Goal: Transaction & Acquisition: Purchase product/service

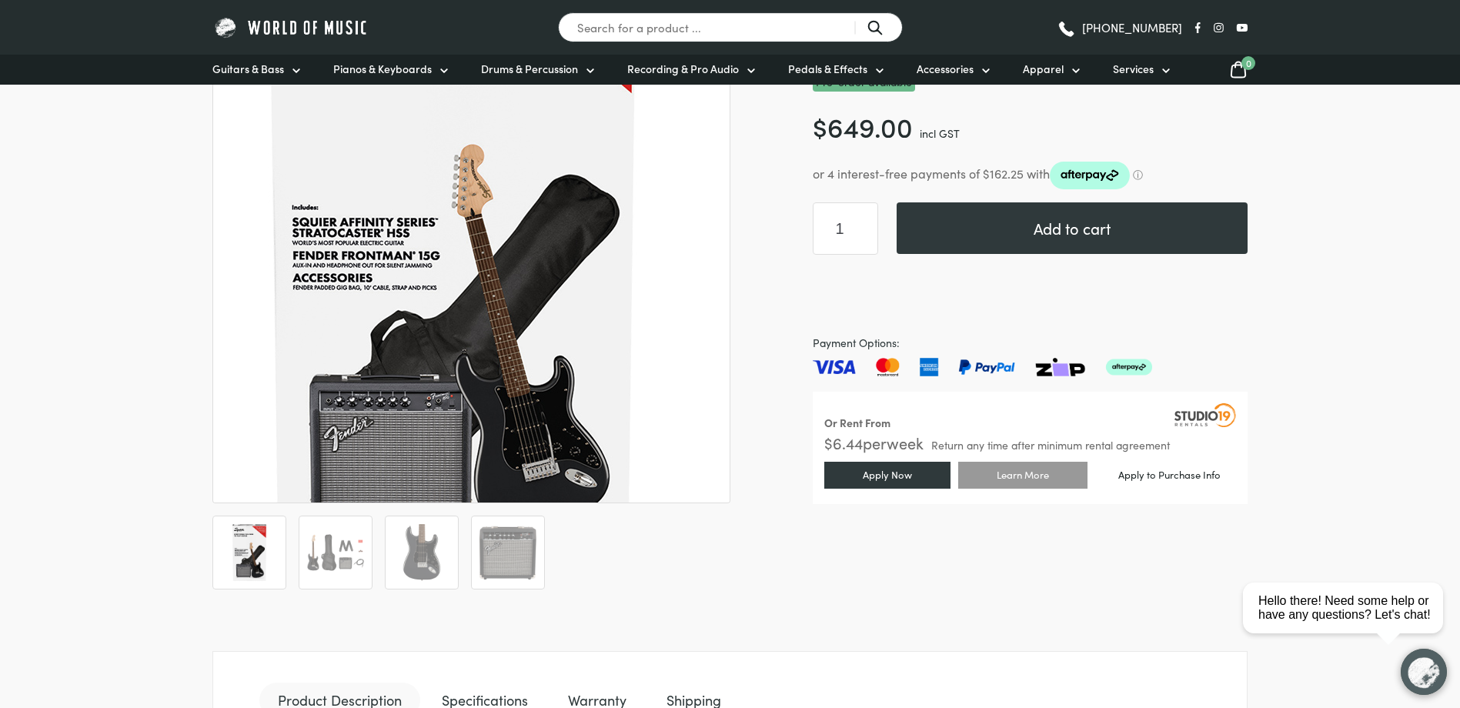
scroll to position [231, 0]
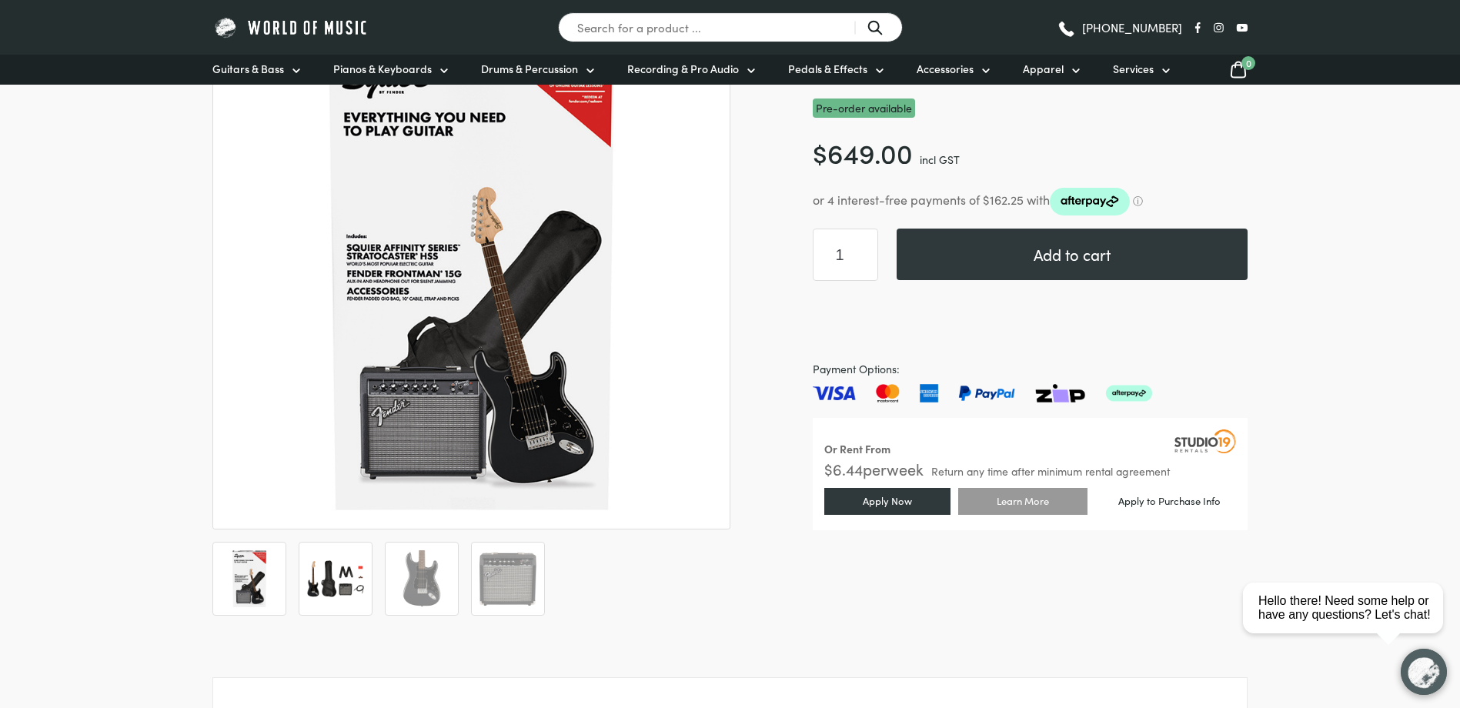
click at [357, 571] on img at bounding box center [335, 578] width 57 height 57
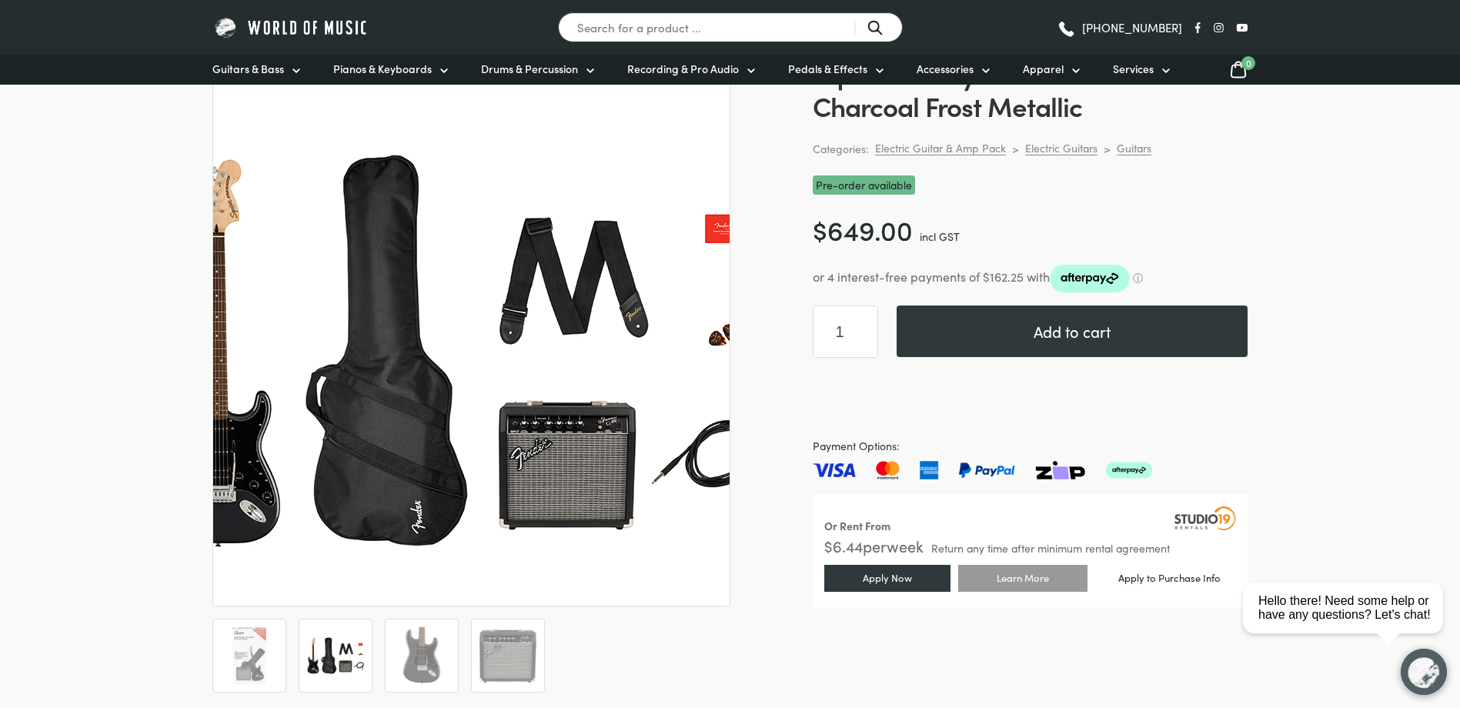
scroll to position [0, 0]
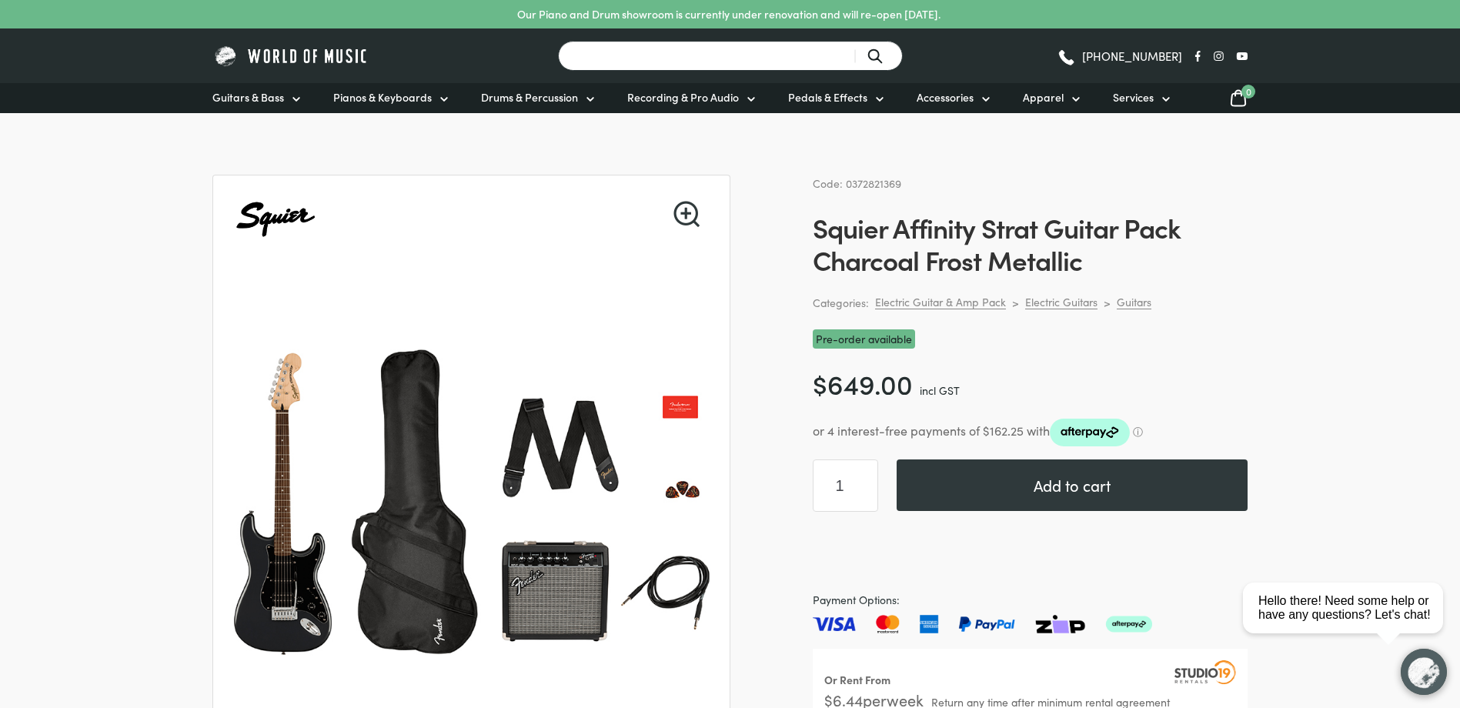
click at [657, 56] on input "Search for a product ..." at bounding box center [730, 56] width 345 height 30
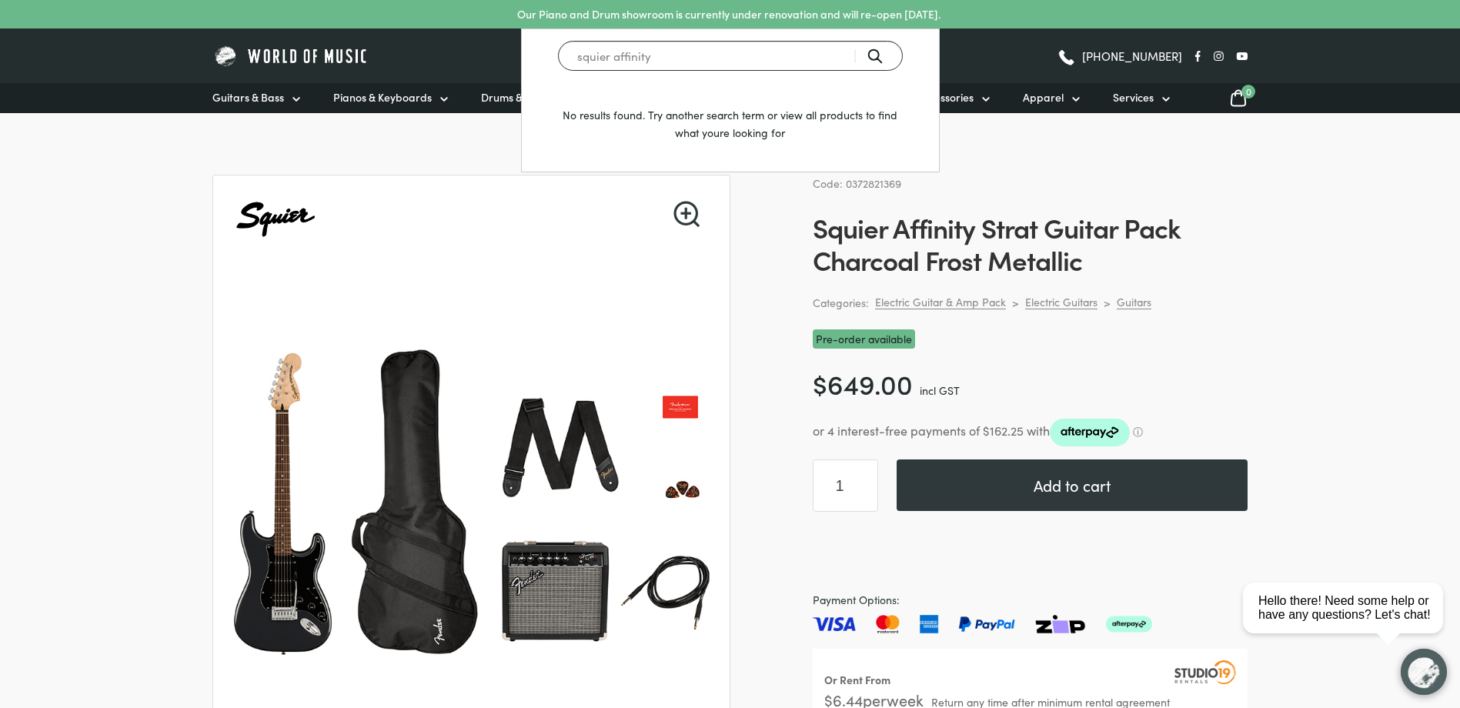
type input "squier affinity"
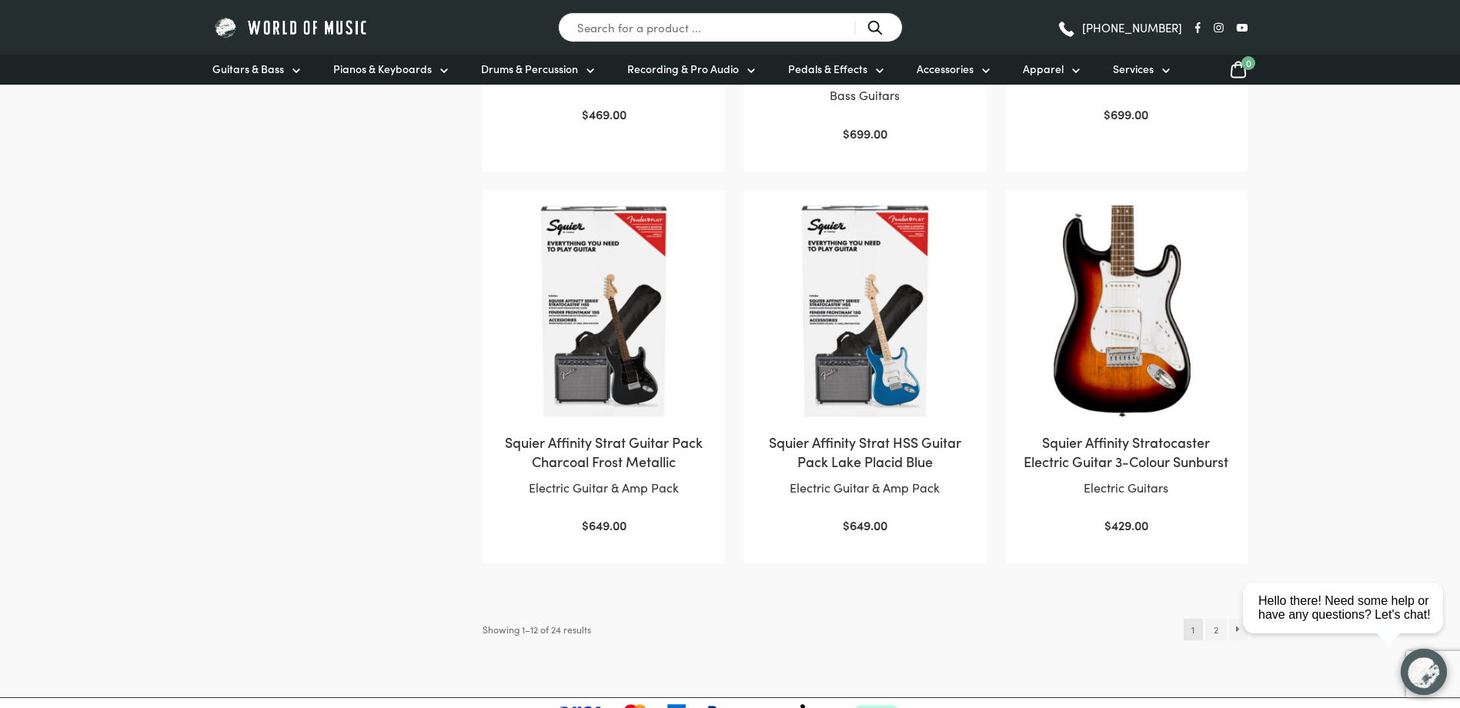
scroll to position [1385, 0]
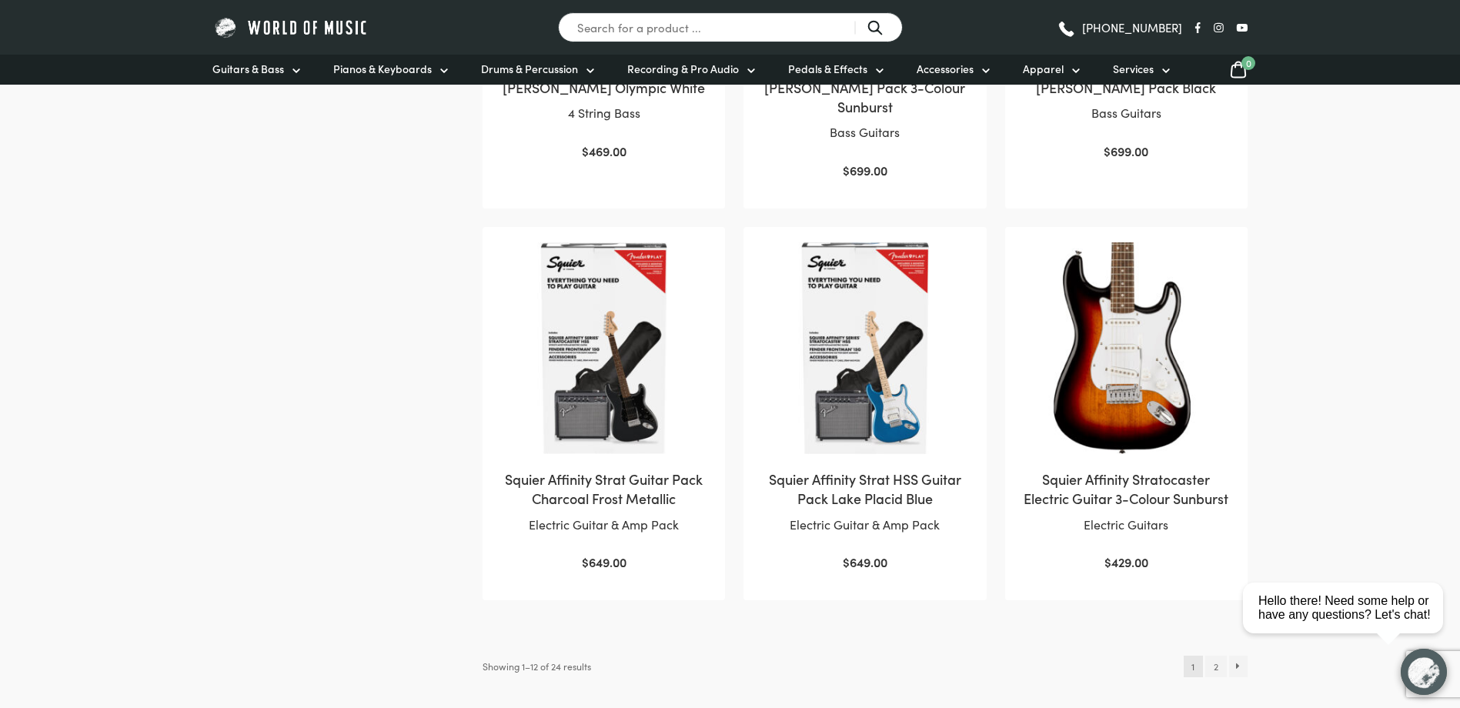
click at [872, 384] on img at bounding box center [865, 348] width 212 height 212
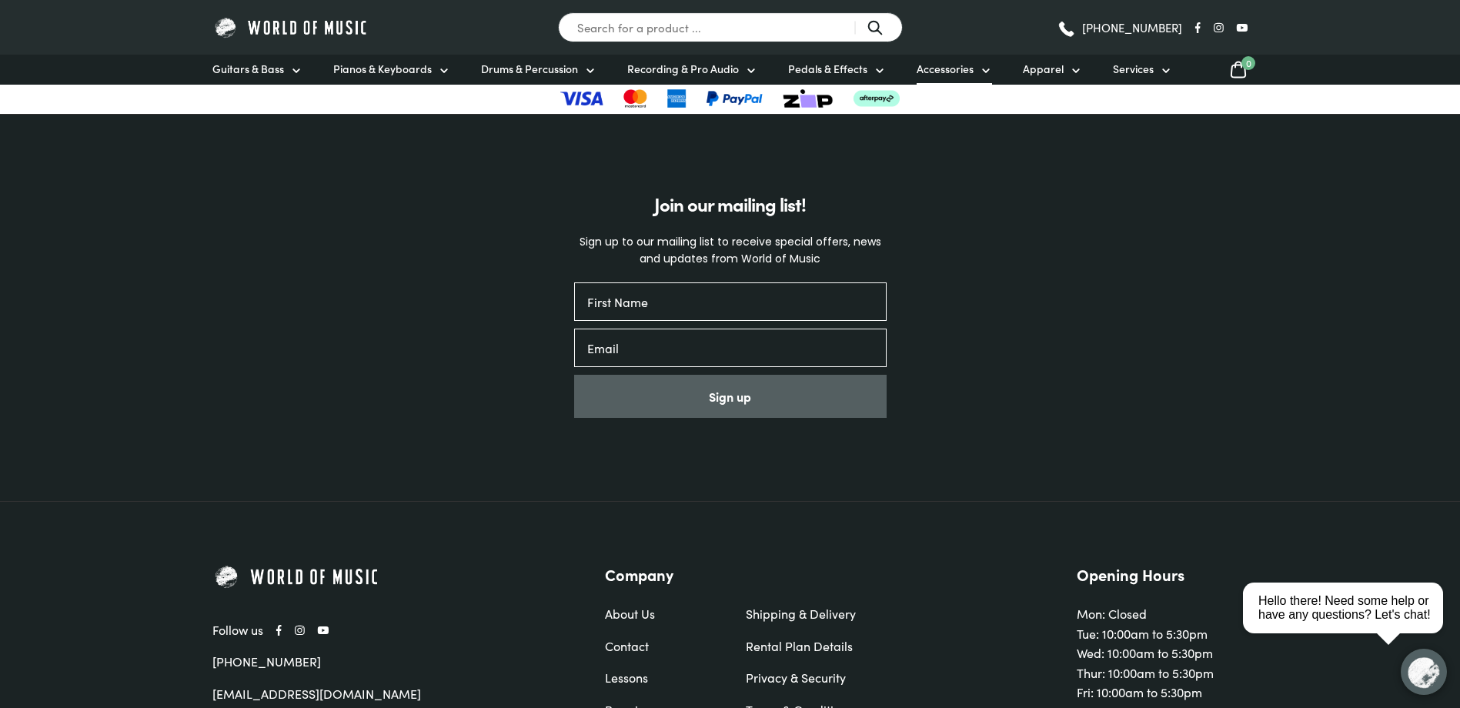
scroll to position [5054, 0]
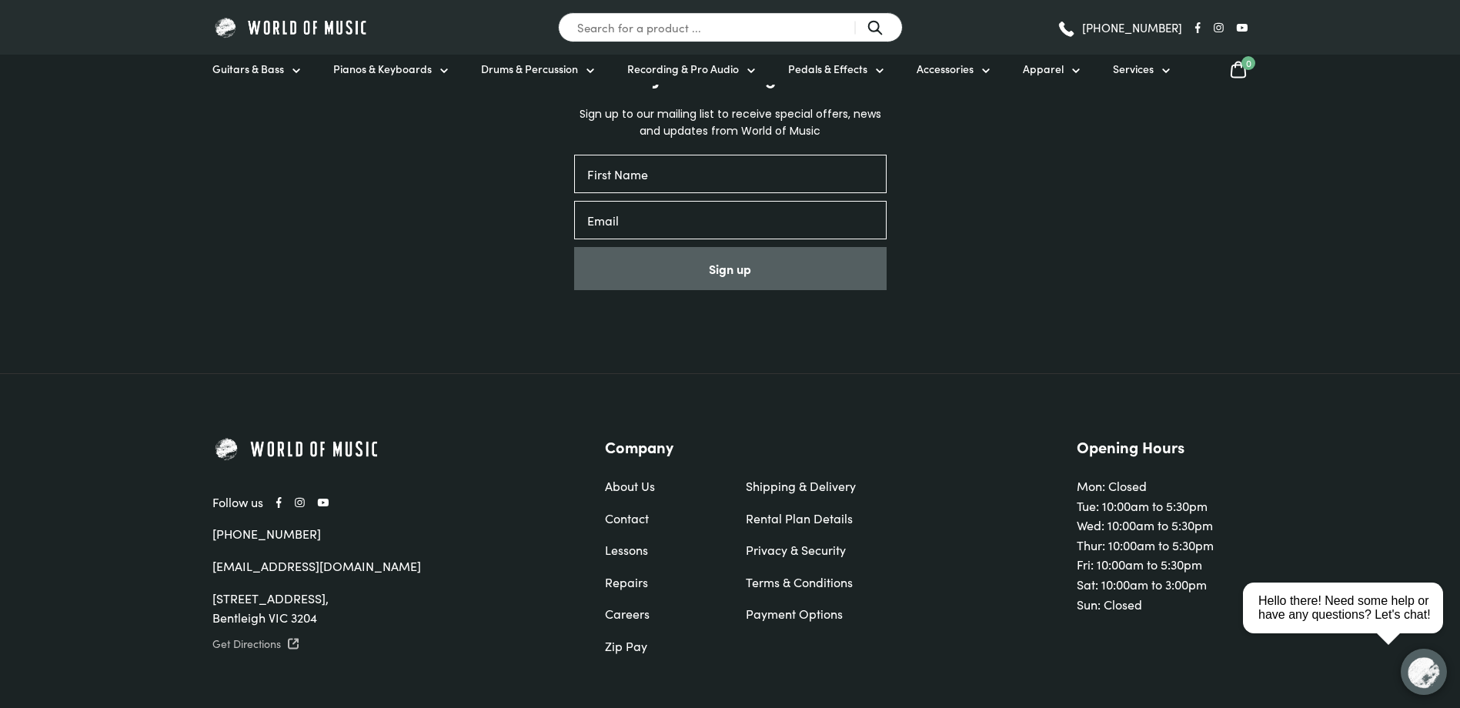
click at [279, 634] on link "Get Directions" at bounding box center [374, 644] width 325 height 20
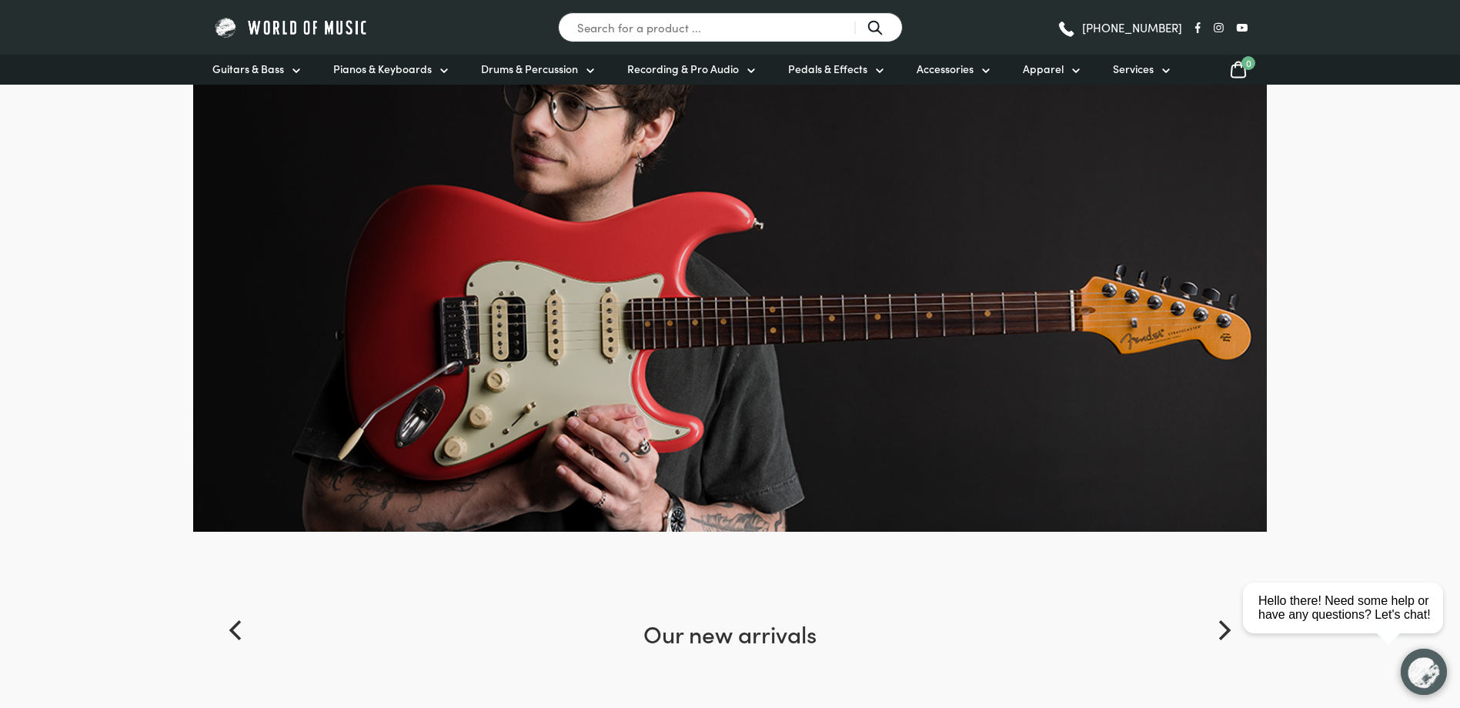
scroll to position [0, 0]
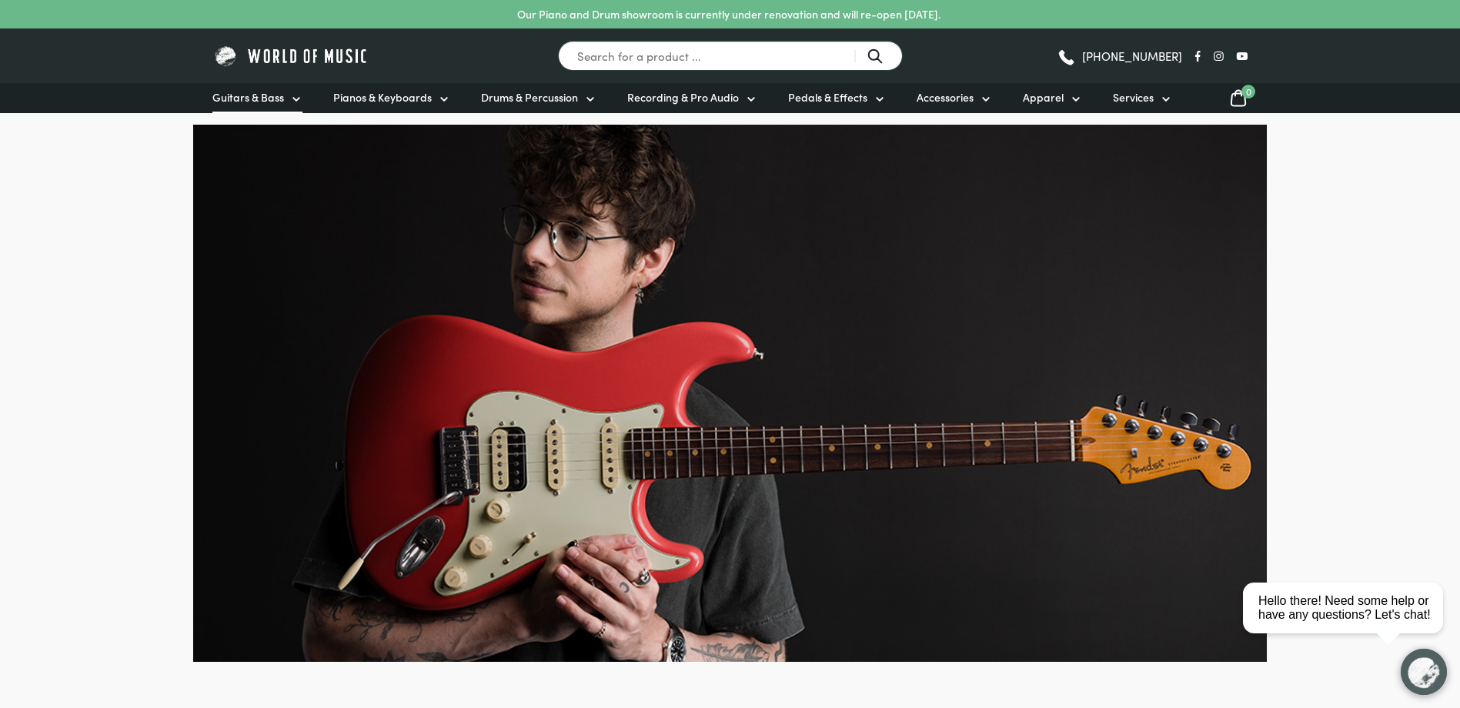
click at [268, 104] on span "Guitars & Bass" at bounding box center [248, 97] width 72 height 16
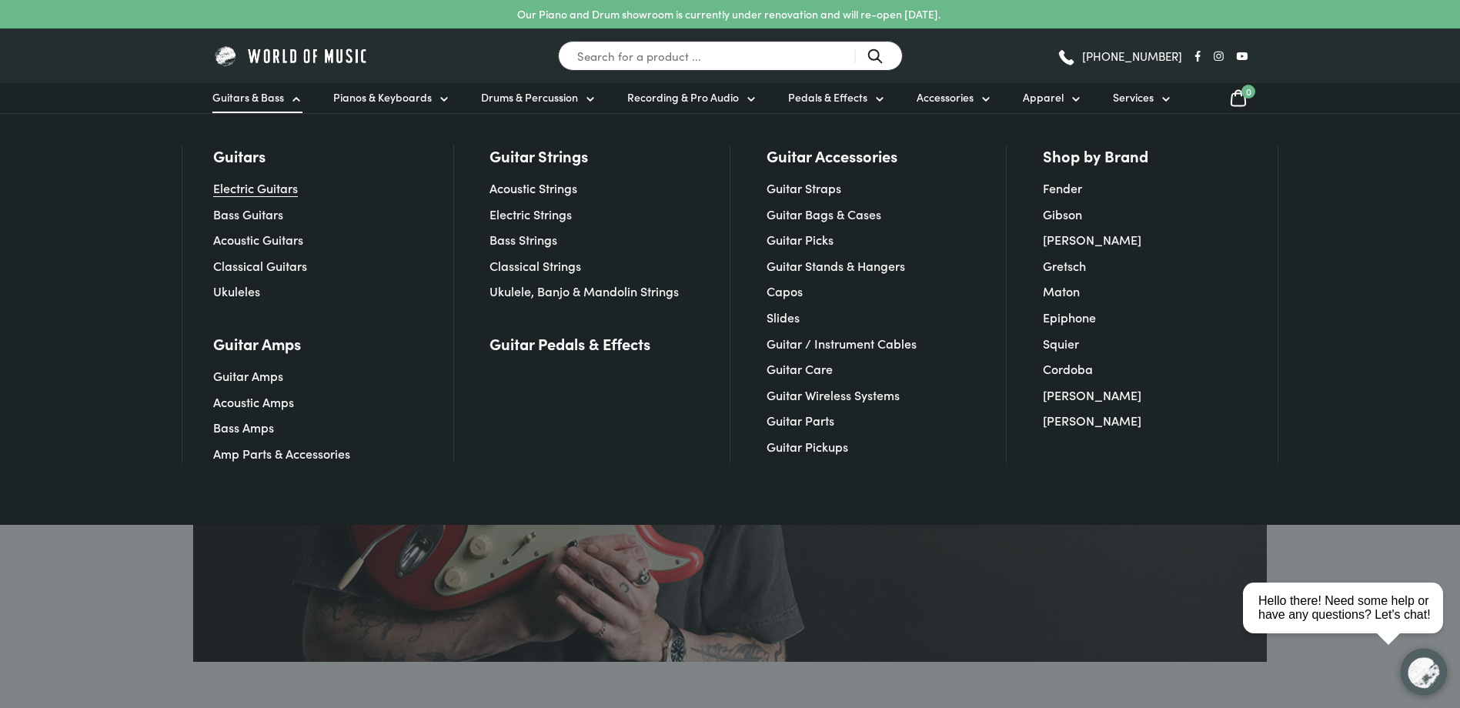
click at [268, 192] on link "Electric Guitars" at bounding box center [255, 187] width 85 height 17
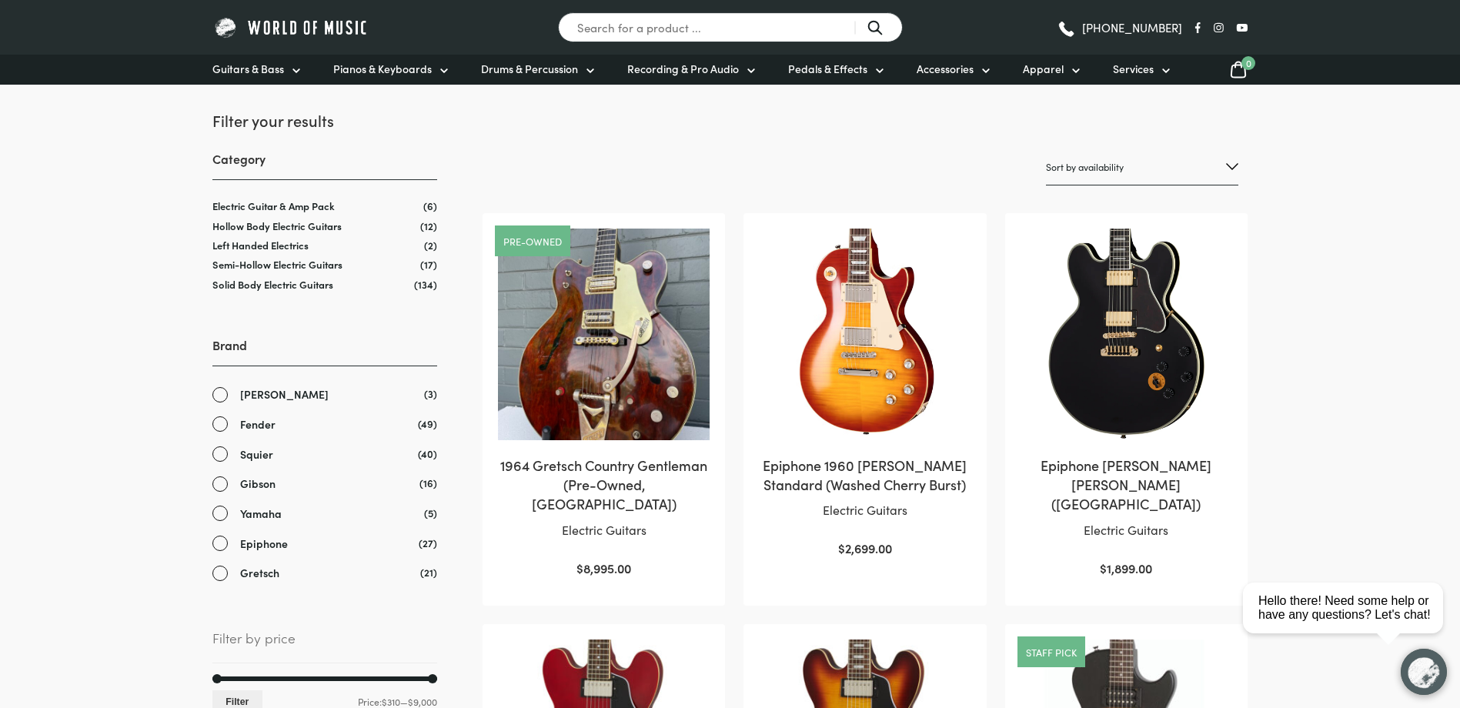
scroll to position [231, 0]
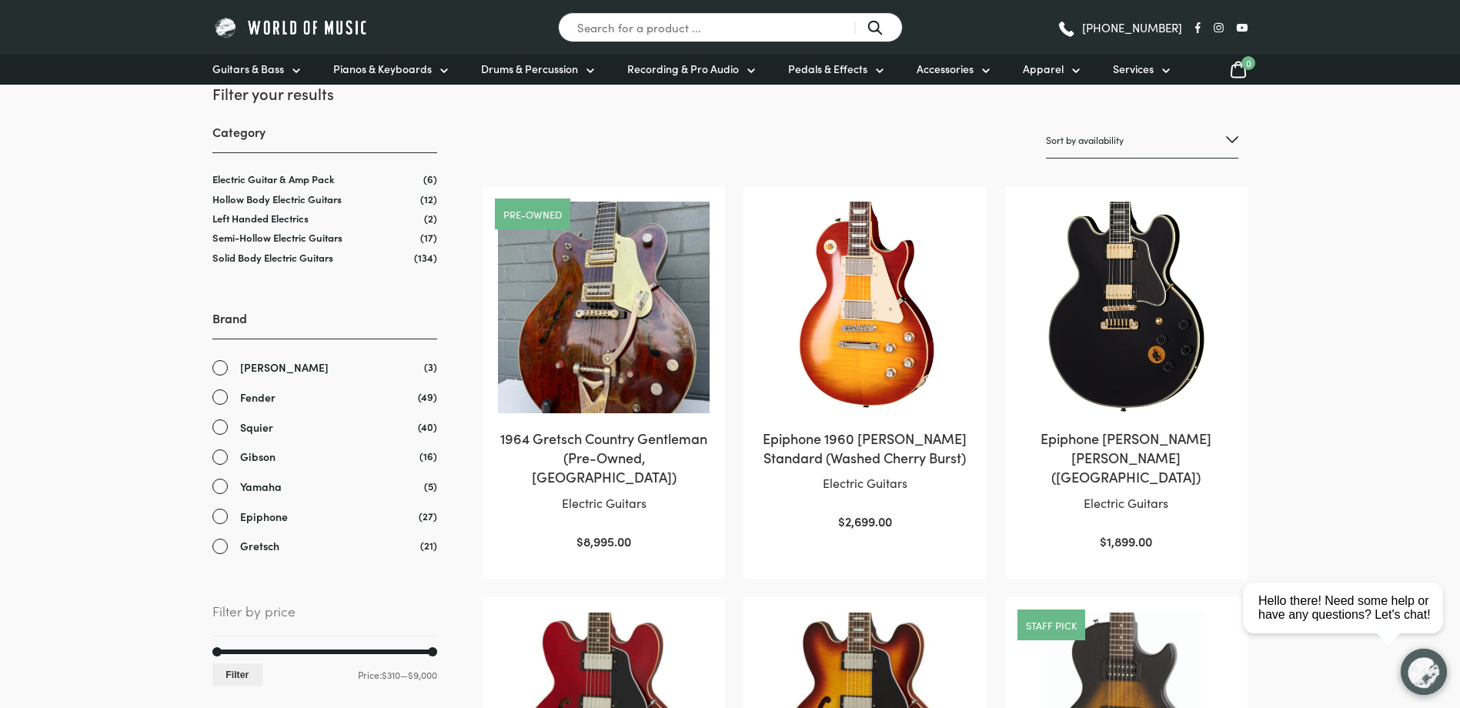
click at [217, 423] on link "Squier" at bounding box center [324, 428] width 225 height 18
click at [218, 425] on link "Squier" at bounding box center [324, 428] width 225 height 18
click at [215, 426] on link "Squier" at bounding box center [324, 428] width 225 height 18
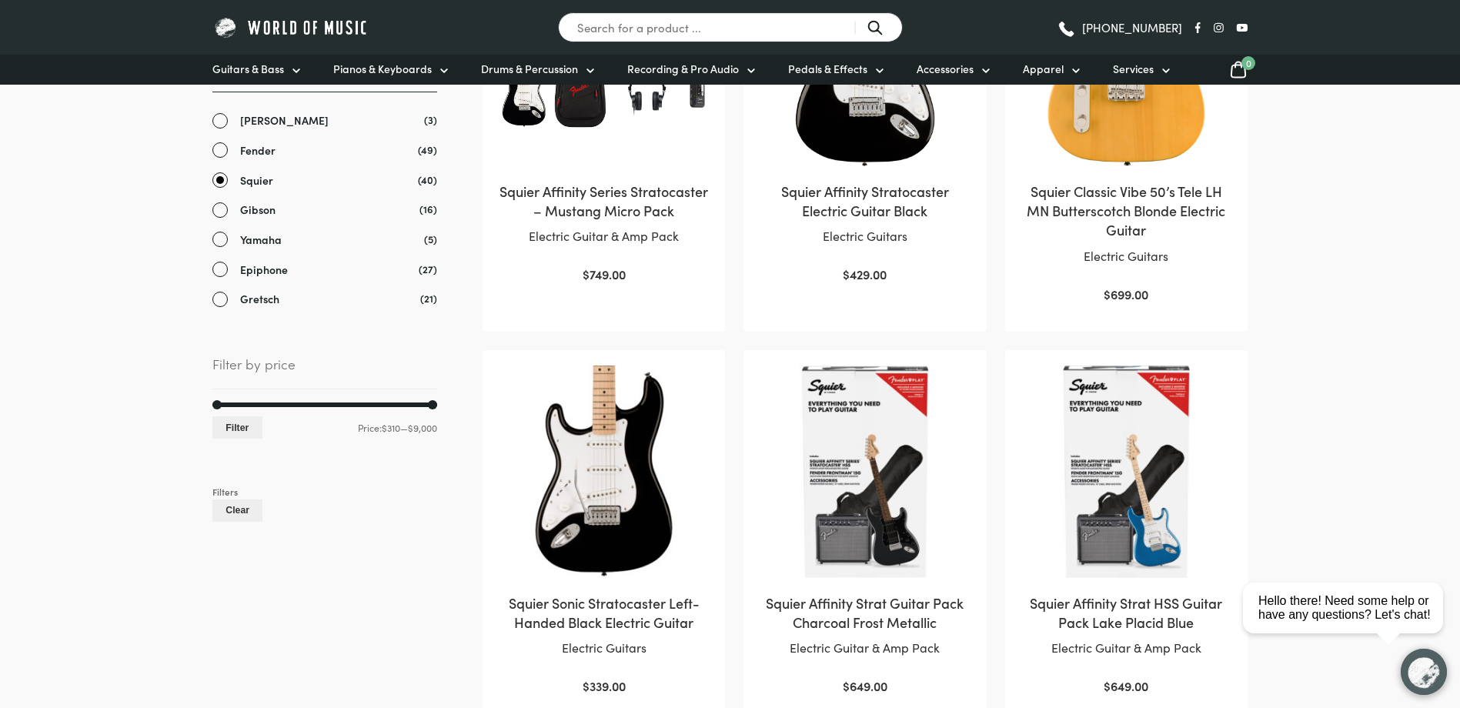
scroll to position [616, 0]
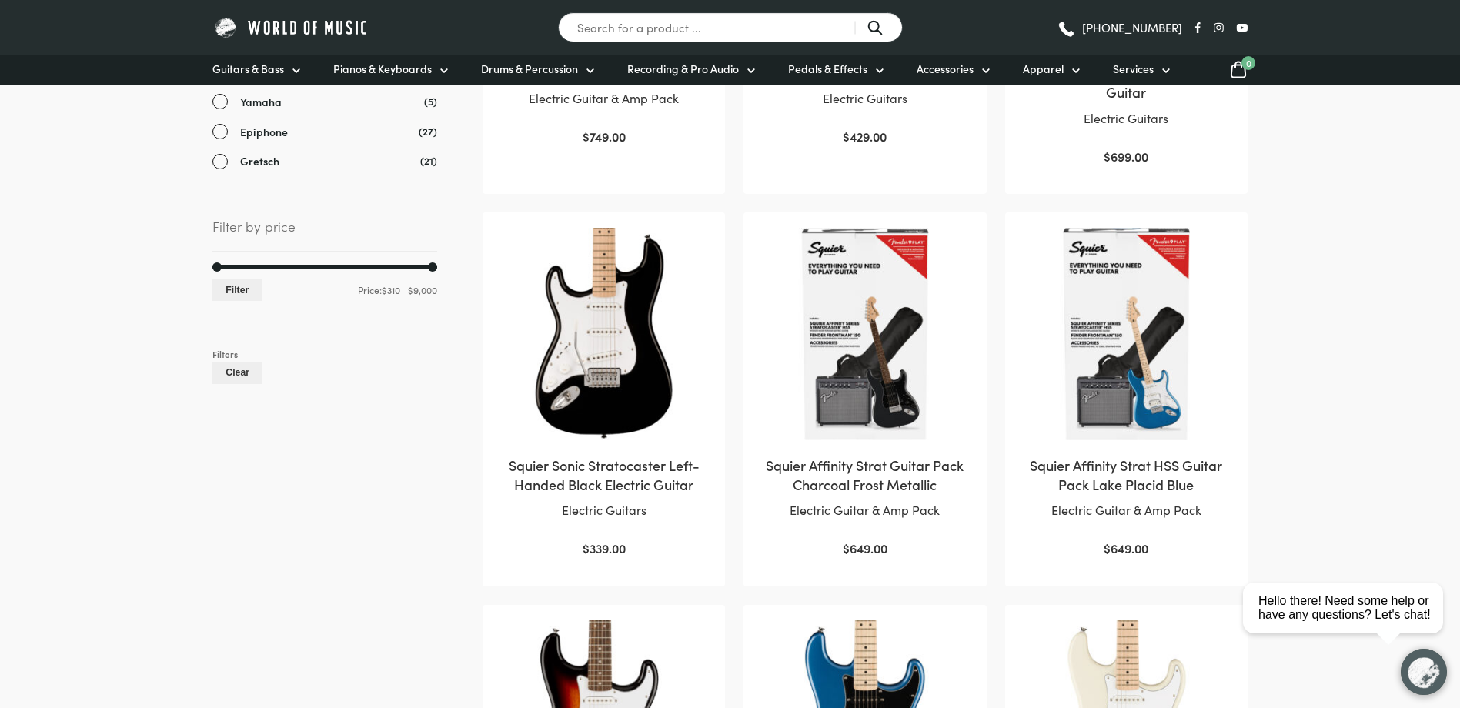
click at [893, 448] on link "Squier Affinity Strat Guitar Pack Charcoal Frost Metallic Electric Guitar & Amp…" at bounding box center [865, 393] width 212 height 330
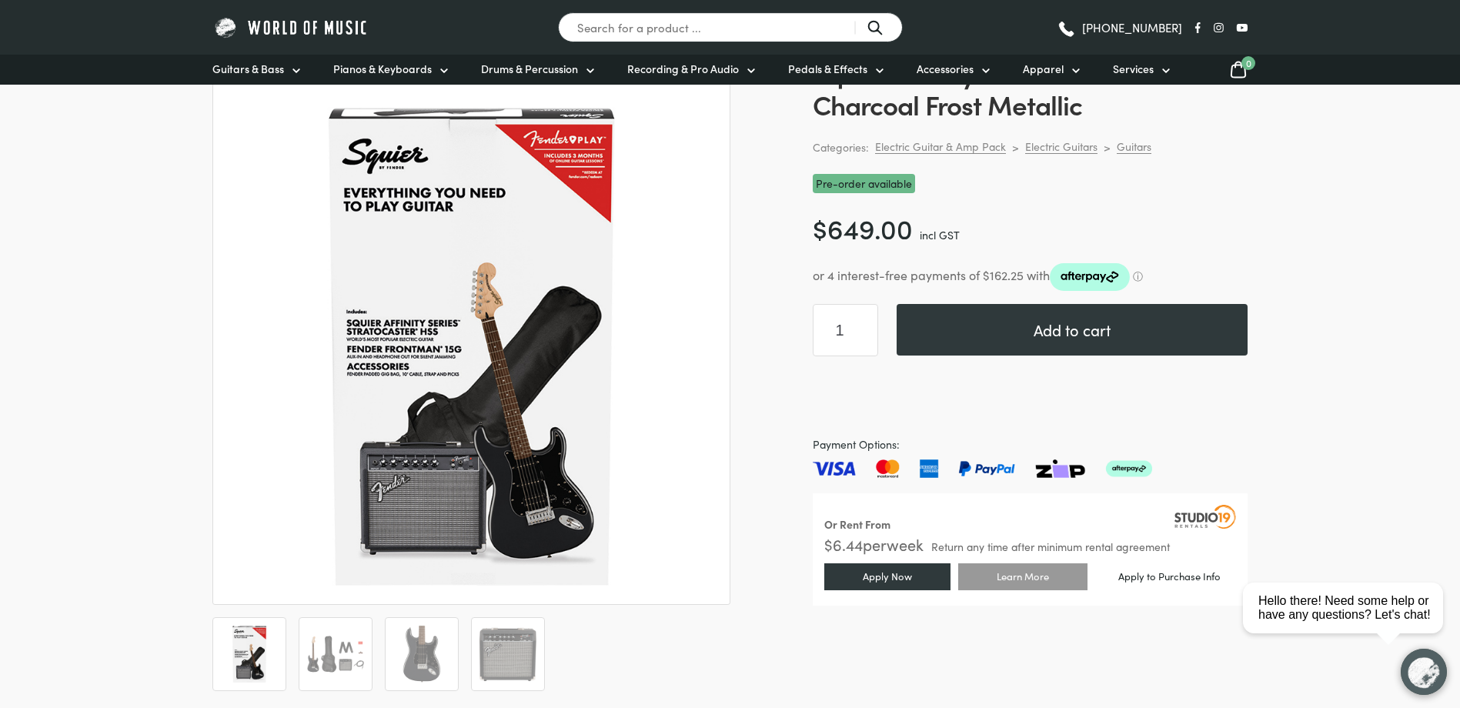
scroll to position [154, 0]
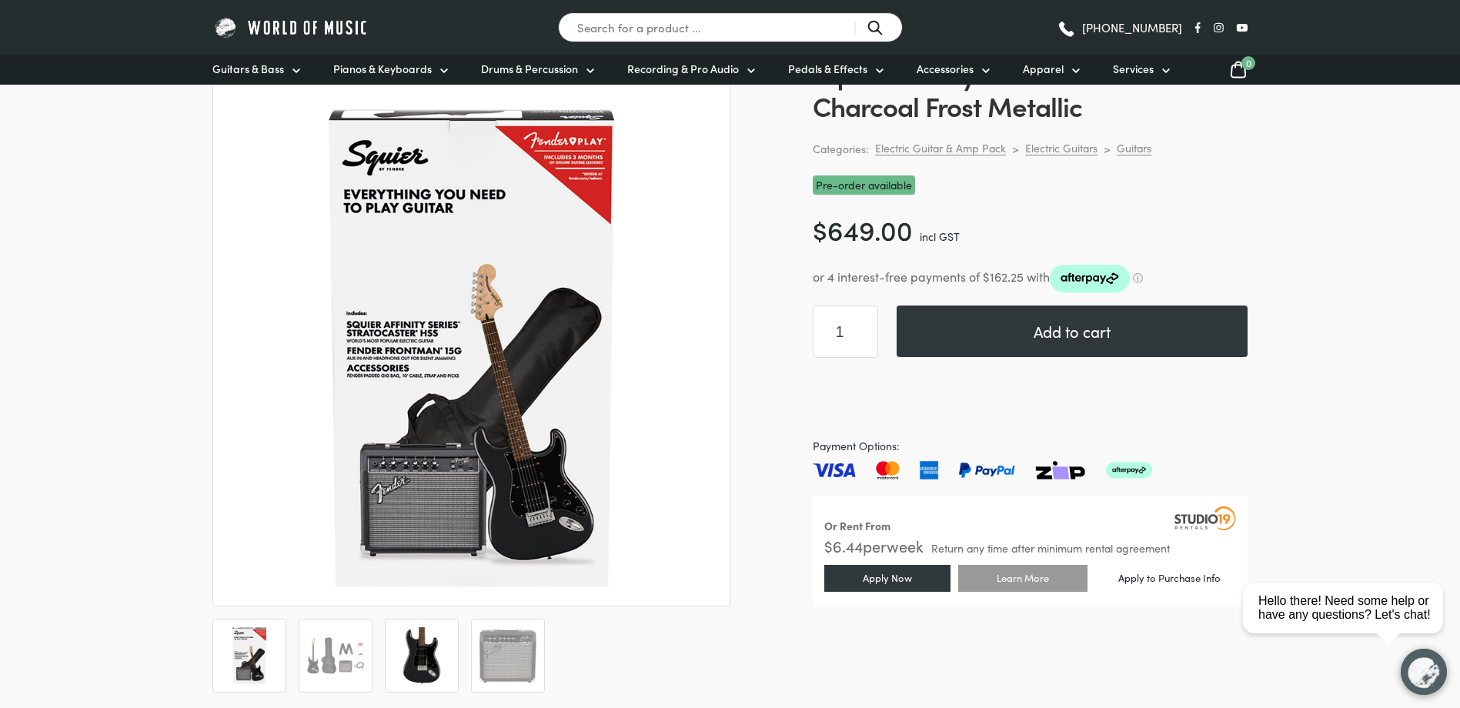
click at [412, 650] on img at bounding box center [421, 655] width 57 height 57
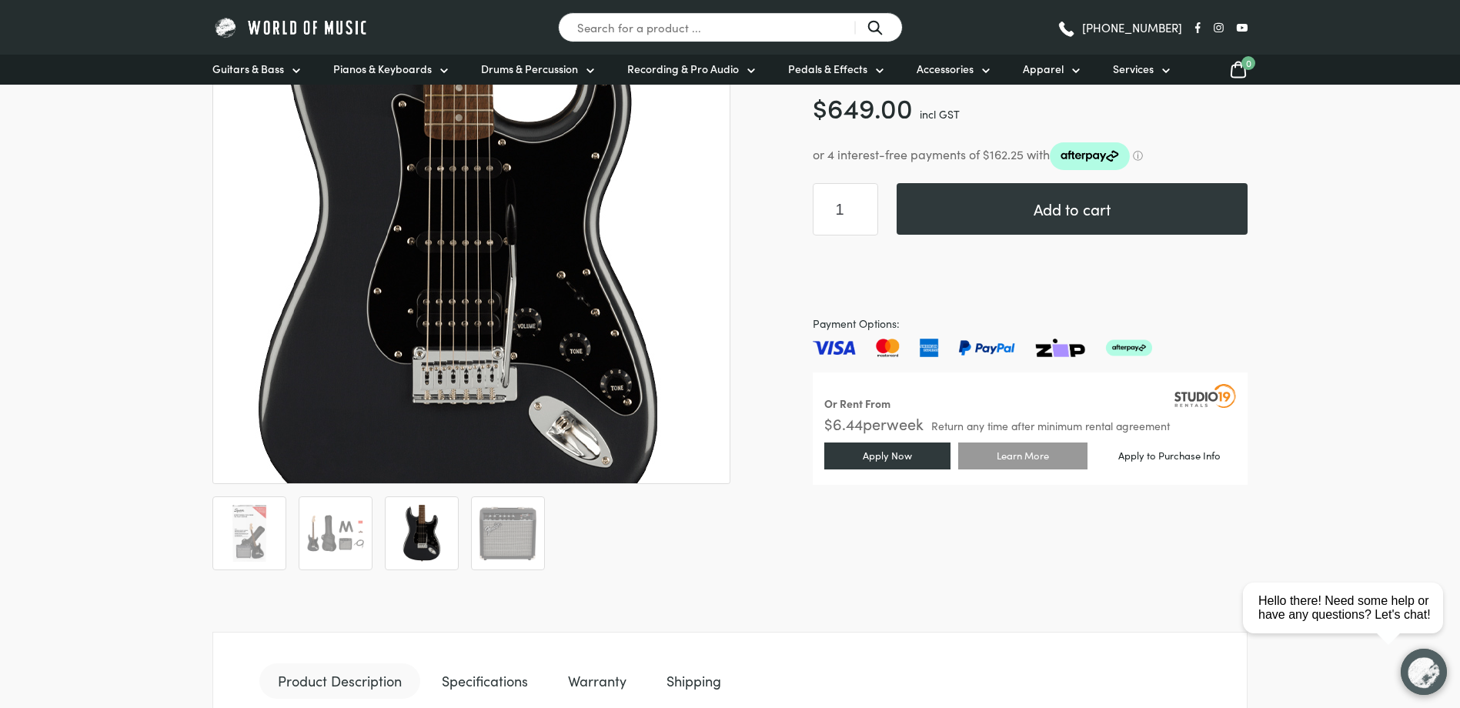
scroll to position [77, 0]
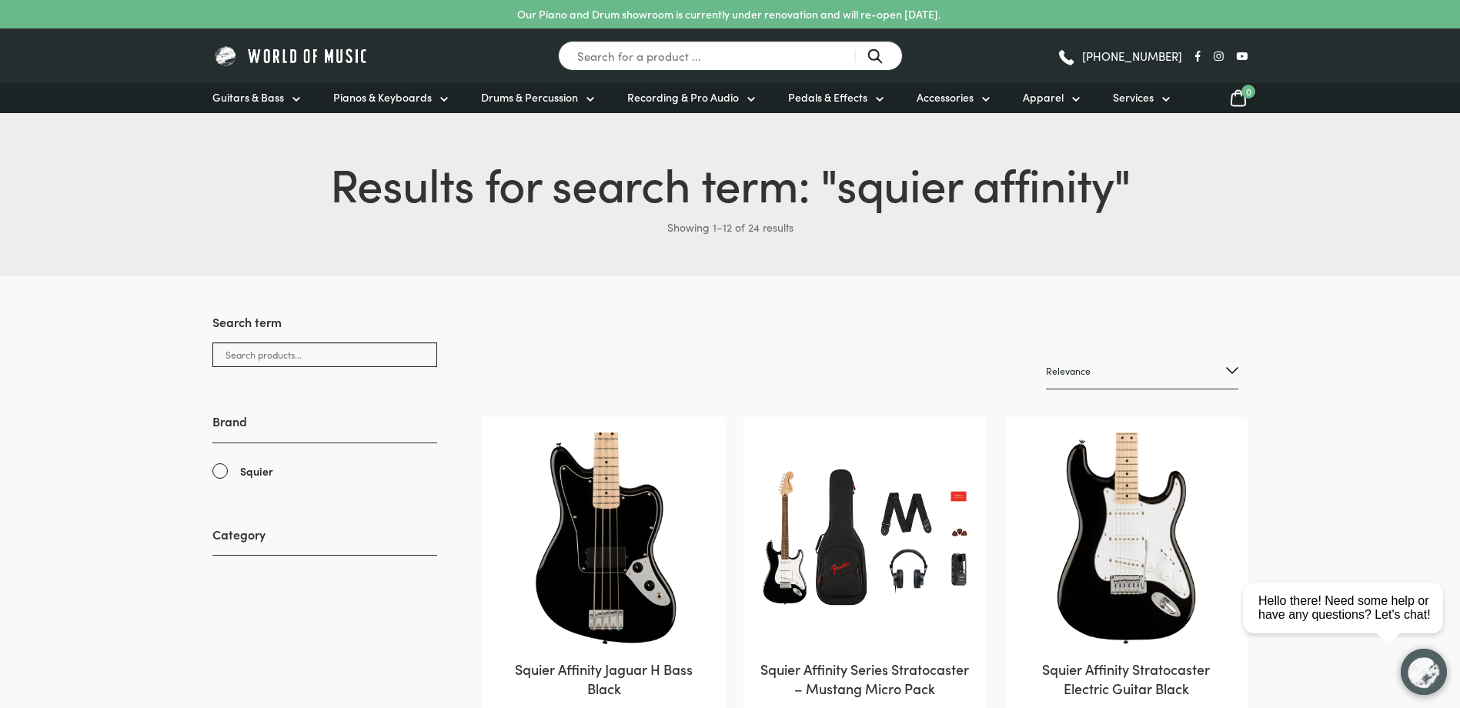
click at [1156, 381] on select "Relevance Sort by popularity Sort by average rating Sort by latest Sort by pric…" at bounding box center [1142, 371] width 192 height 36
click at [1230, 371] on select "Relevance Sort by popularity Sort by average rating Sort by latest Sort by pric…" at bounding box center [1142, 371] width 192 height 36
select select "by_stock"
click at [1046, 353] on select "Relevance Sort by popularity Sort by average rating Sort by latest Sort by pric…" at bounding box center [1142, 371] width 192 height 36
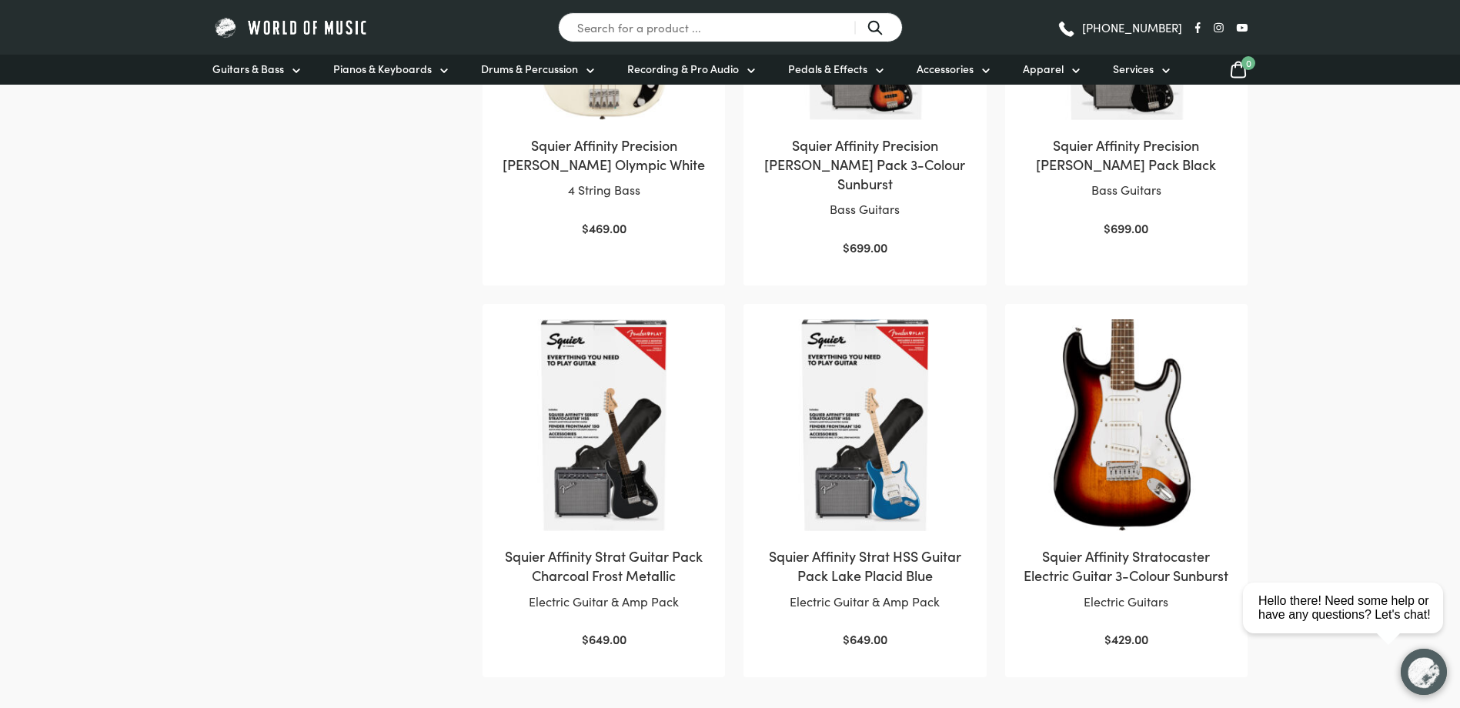
scroll to position [1385, 0]
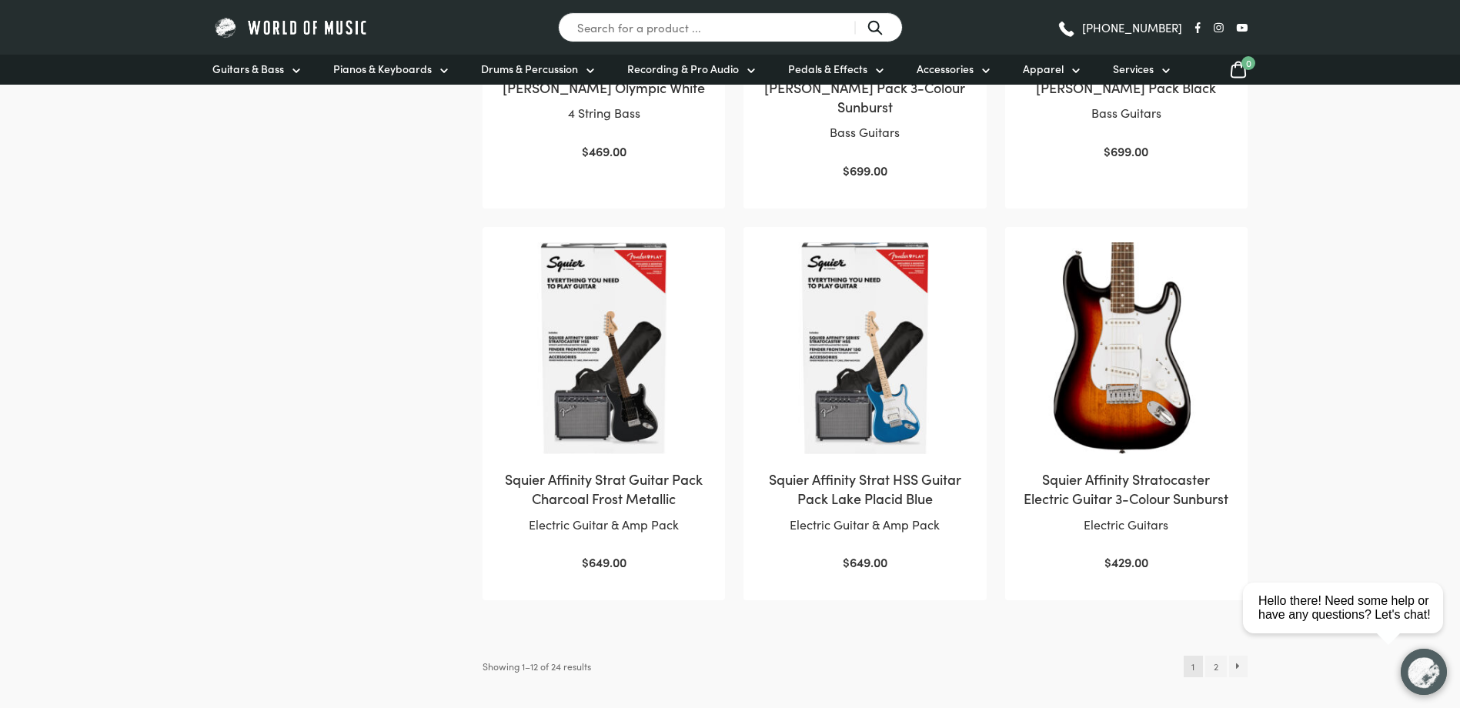
click at [613, 356] on img at bounding box center [604, 348] width 212 height 212
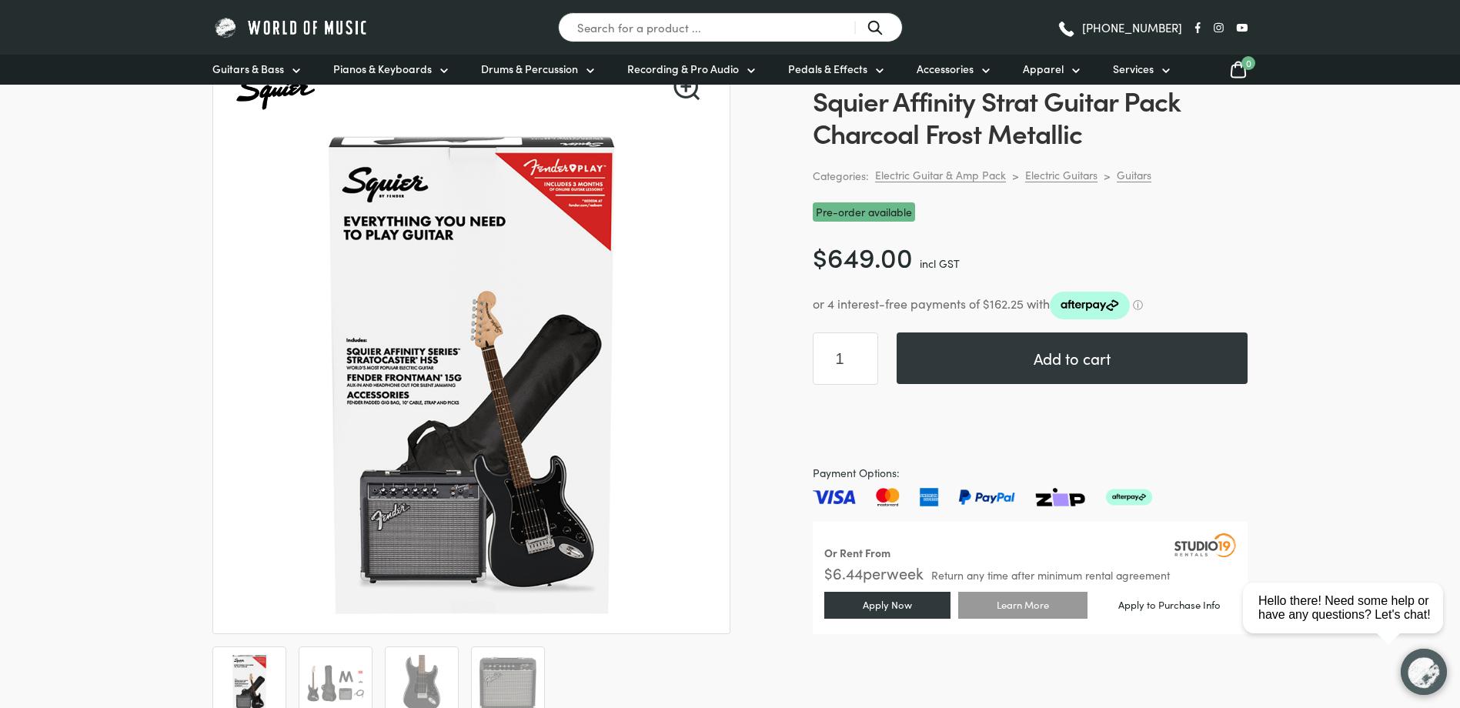
scroll to position [154, 0]
